Goal: Navigation & Orientation: Understand site structure

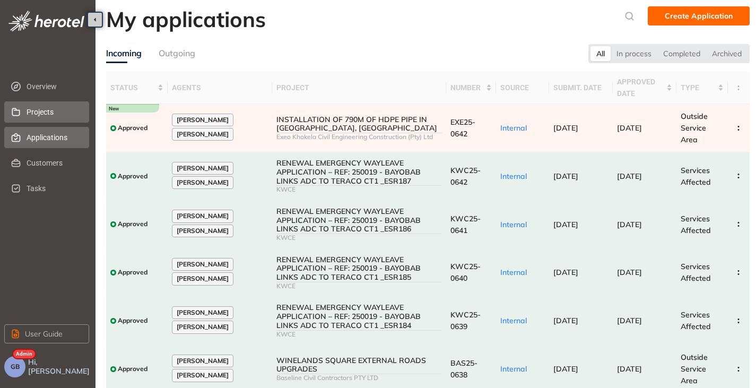
click at [38, 111] on span "Projects" at bounding box center [54, 111] width 54 height 21
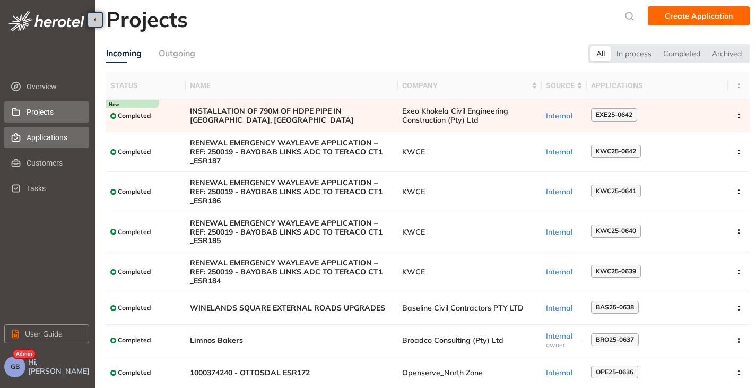
click at [42, 143] on span "Applications" at bounding box center [54, 137] width 54 height 21
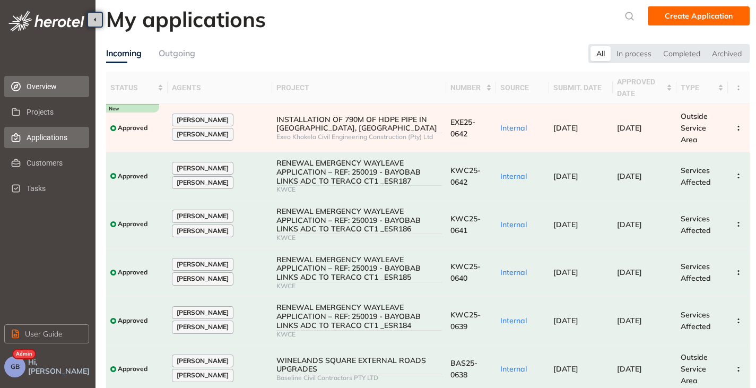
click at [52, 89] on span "Overview" at bounding box center [54, 86] width 54 height 21
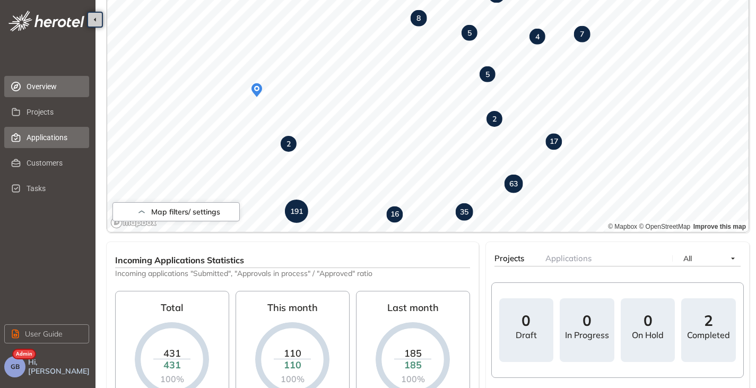
scroll to position [159, 0]
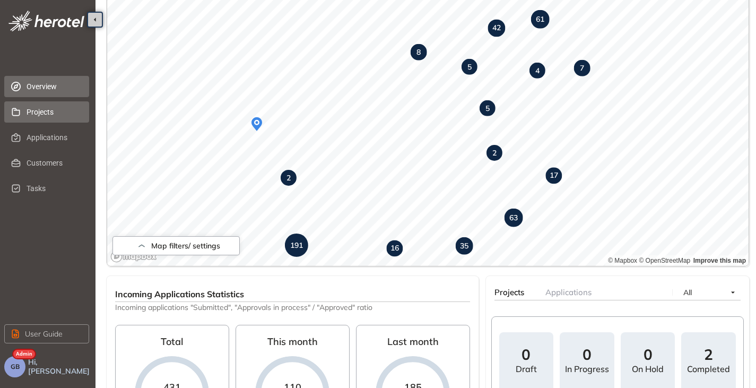
click at [49, 117] on span "Projects" at bounding box center [54, 111] width 54 height 21
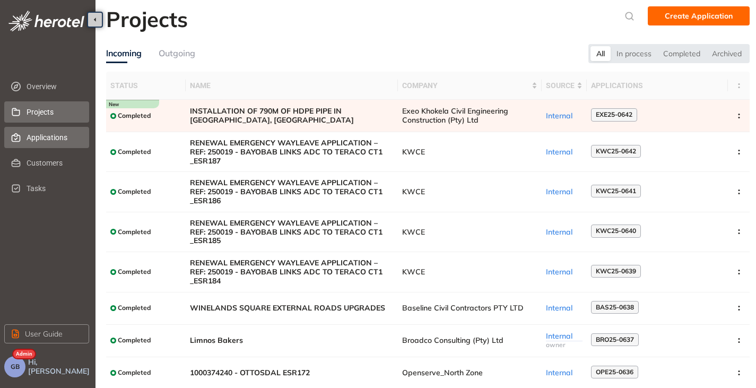
click at [47, 137] on span "Applications" at bounding box center [54, 137] width 54 height 21
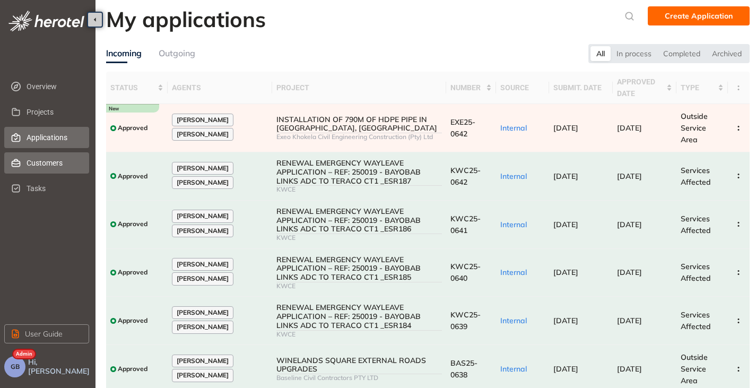
click at [43, 161] on span "Customers" at bounding box center [54, 162] width 54 height 21
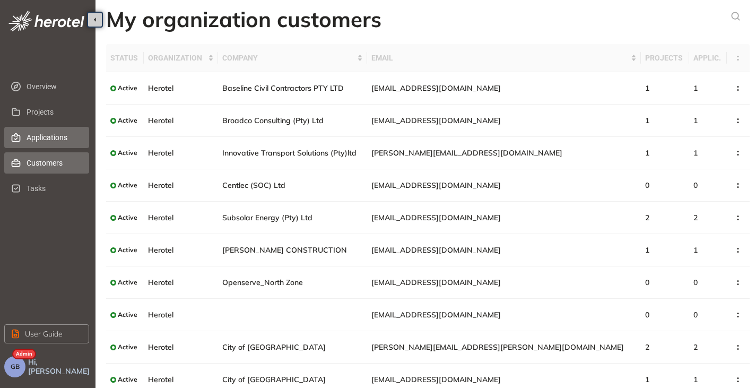
click at [33, 138] on span "Applications" at bounding box center [54, 137] width 54 height 21
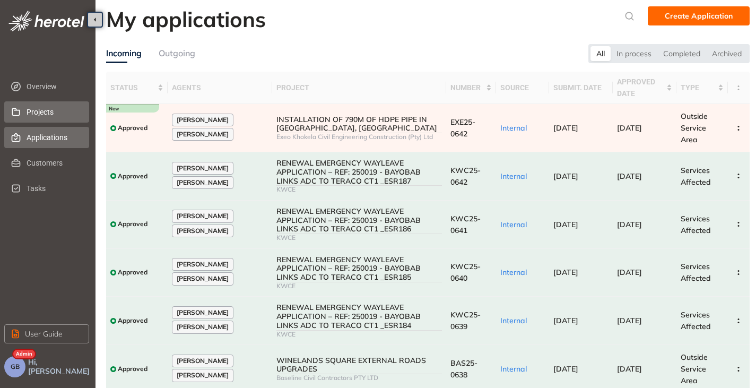
click at [42, 106] on span "Projects" at bounding box center [54, 111] width 54 height 21
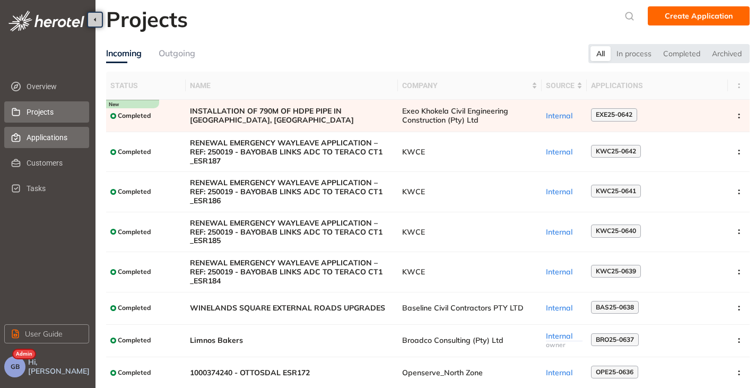
click at [28, 135] on span "Applications" at bounding box center [54, 137] width 54 height 21
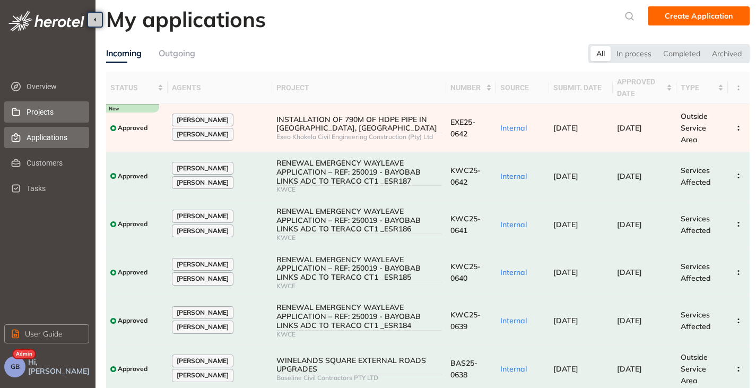
click at [45, 111] on span "Projects" at bounding box center [54, 111] width 54 height 21
